Goal: Task Accomplishment & Management: Use online tool/utility

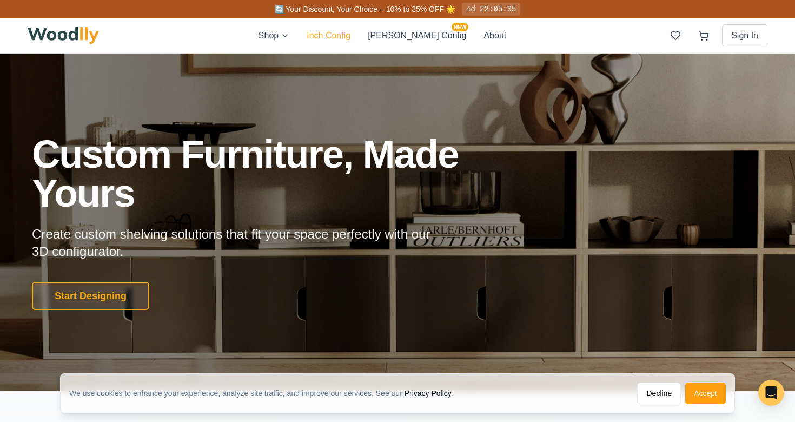
click at [350, 34] on button "Inch Config" at bounding box center [328, 35] width 44 height 13
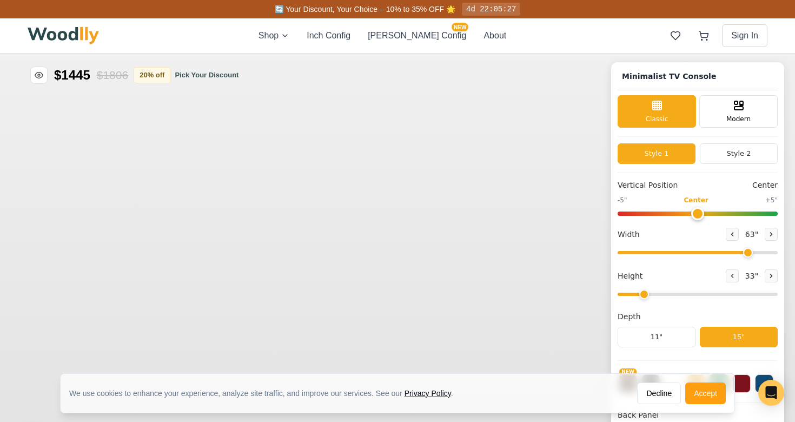
type input "63"
type input "2"
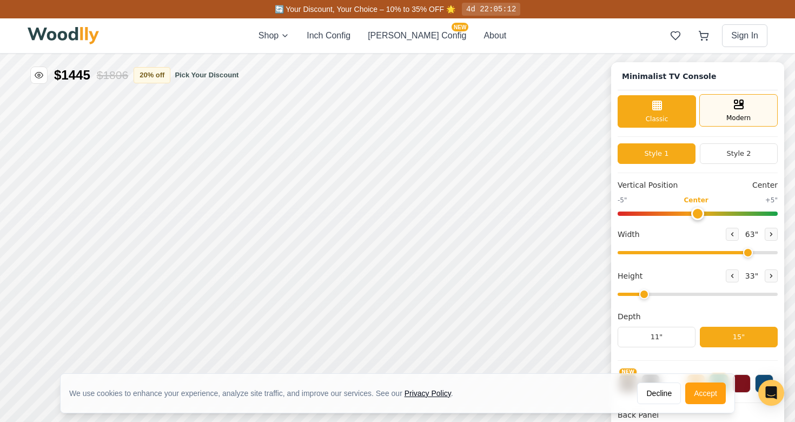
click at [720, 117] on div "Modern" at bounding box center [738, 110] width 78 height 32
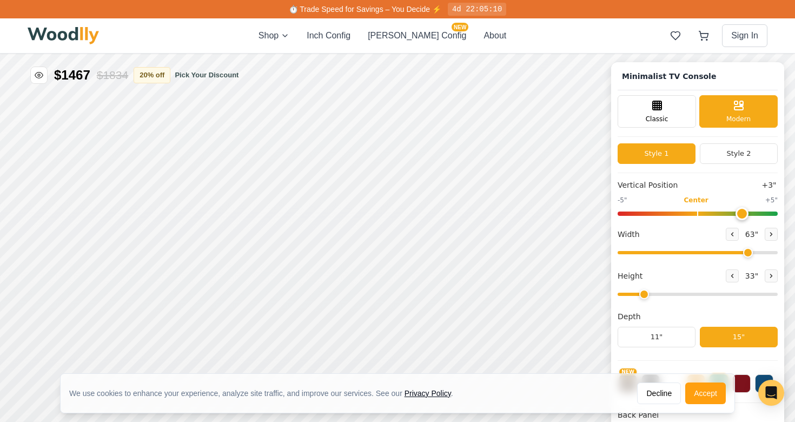
drag, startPoint x: 692, startPoint y: 213, endPoint x: 737, endPoint y: 214, distance: 44.3
type input "3"
click at [737, 214] on input "range" at bounding box center [697, 213] width 160 height 4
type input "41"
drag, startPoint x: 743, startPoint y: 255, endPoint x: 685, endPoint y: 258, distance: 57.9
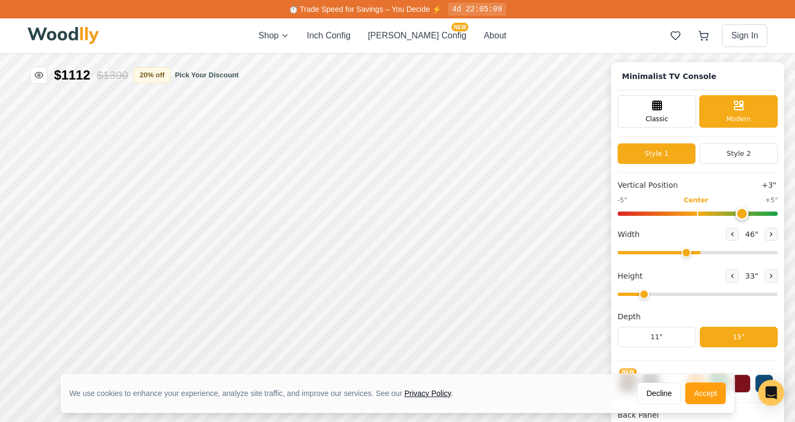
click at [685, 258] on div "Vertical Position +3" -5" Center +5" Width 46 " Height 33 " Depth 11" 15"" at bounding box center [697, 269] width 160 height 181
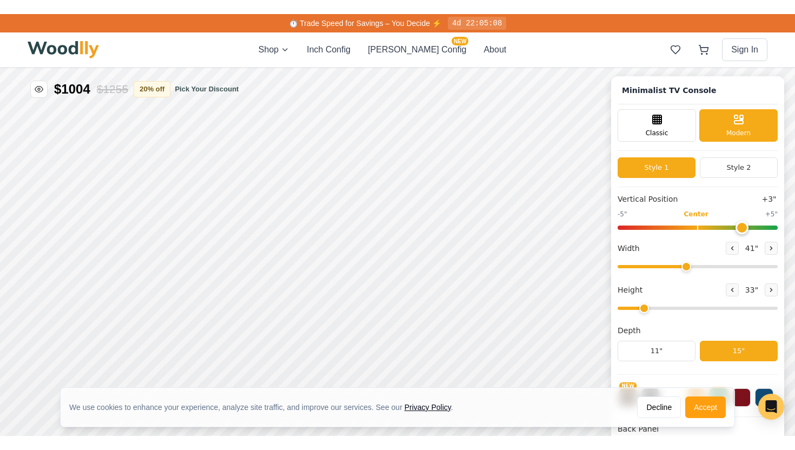
scroll to position [4, 0]
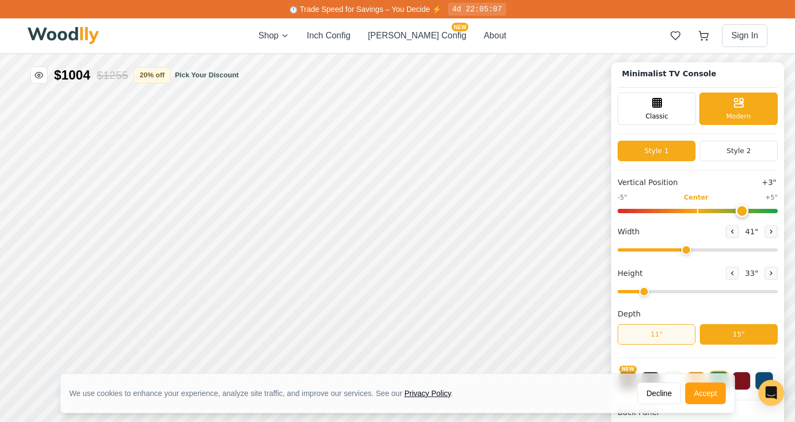
click at [664, 332] on button "11"" at bounding box center [656, 334] width 78 height 21
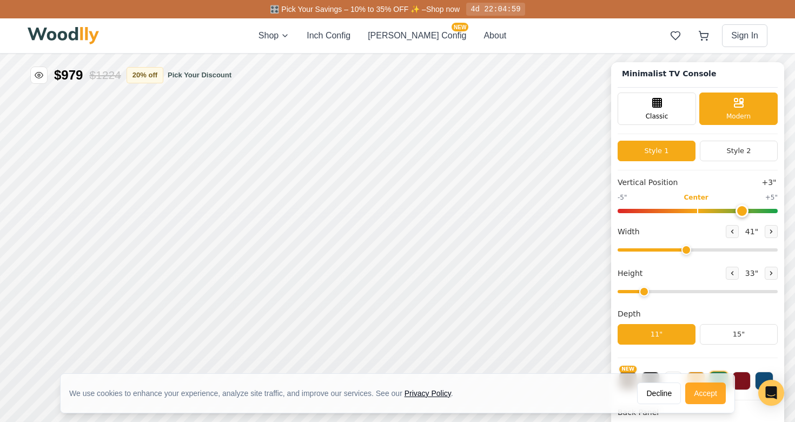
click at [709, 392] on button "Accept" at bounding box center [705, 393] width 41 height 22
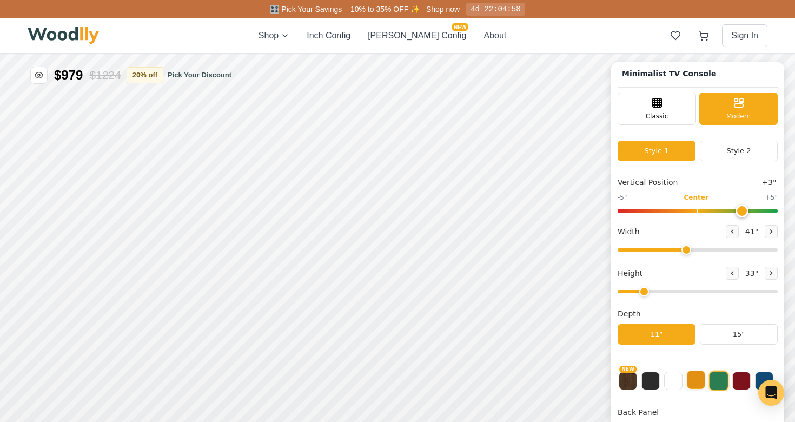
click at [701, 381] on button at bounding box center [695, 379] width 18 height 18
click at [669, 381] on button at bounding box center [673, 379] width 18 height 18
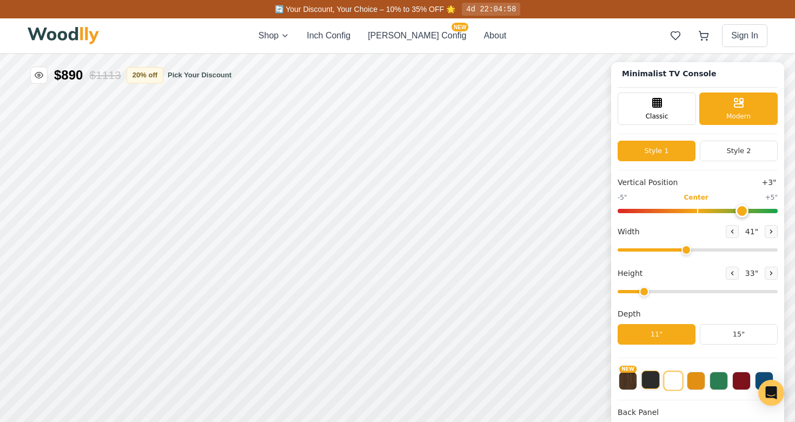
click at [655, 380] on button at bounding box center [650, 379] width 18 height 18
click at [629, 380] on button "NEW" at bounding box center [627, 379] width 18 height 18
click at [764, 377] on button at bounding box center [764, 379] width 18 height 18
